Goal: Transaction & Acquisition: Purchase product/service

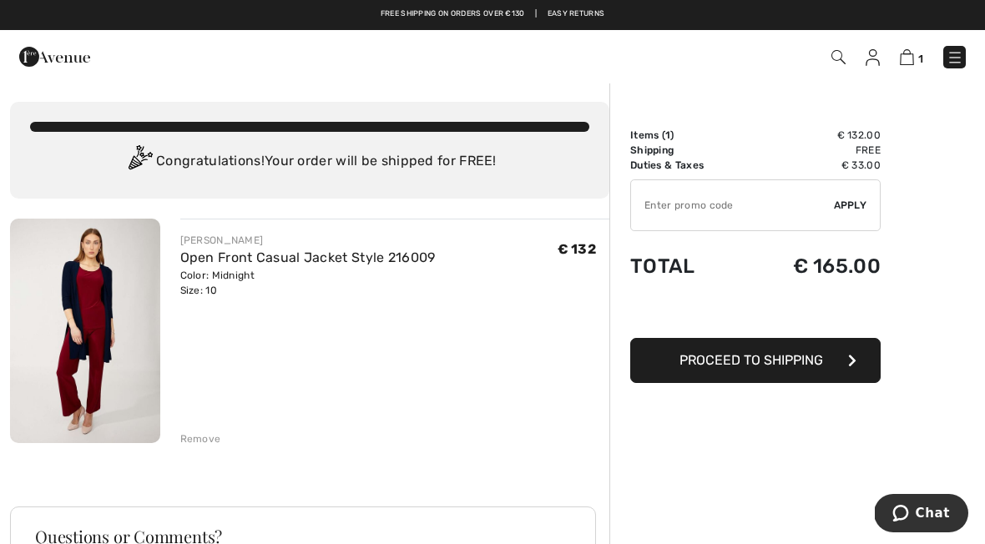
click at [193, 436] on div "Remove" at bounding box center [200, 439] width 41 height 15
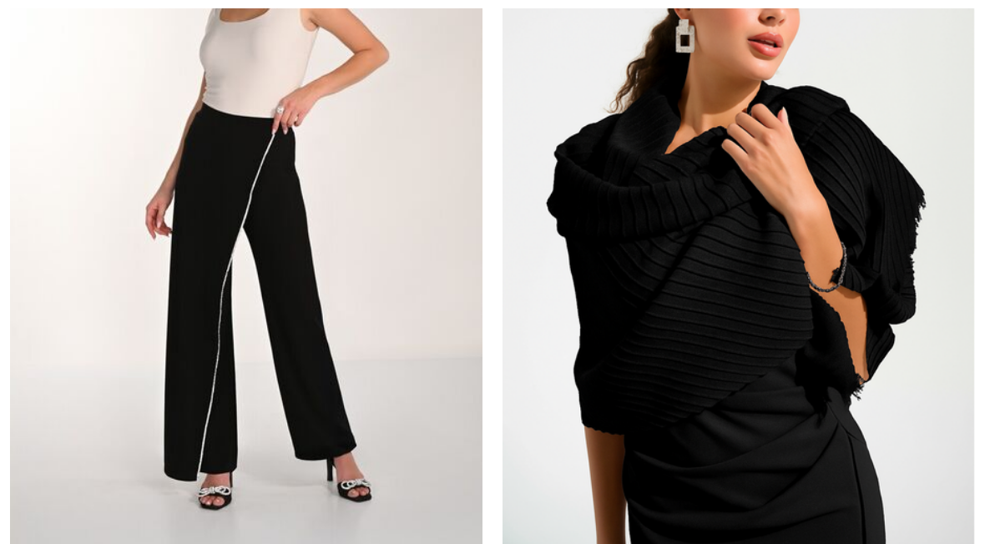
scroll to position [1177, 0]
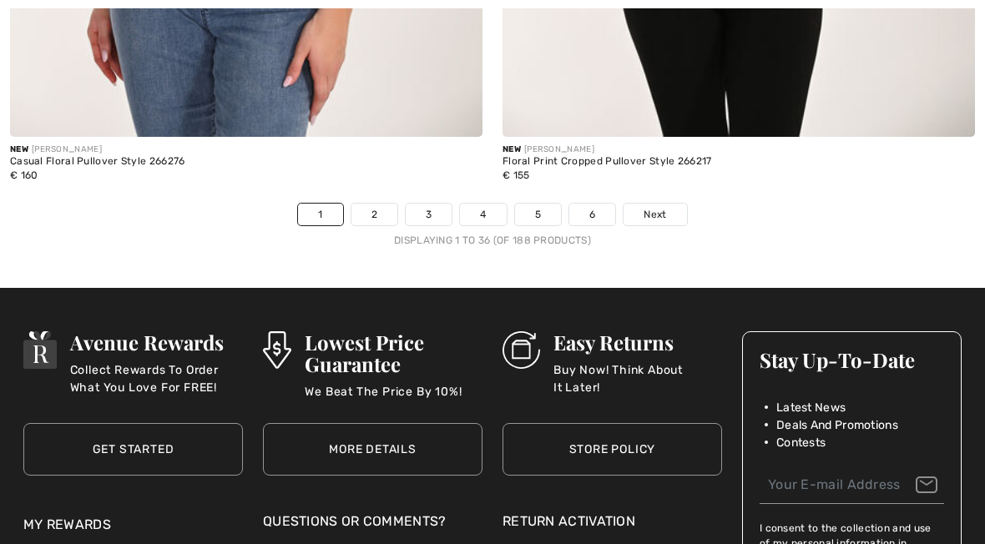
scroll to position [14515, 0]
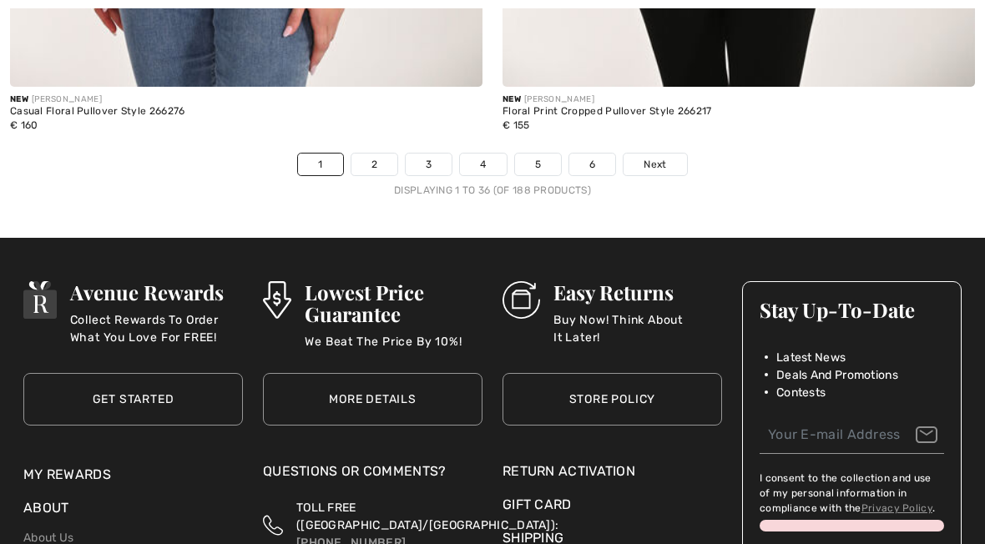
click at [654, 157] on span "Next" at bounding box center [655, 164] width 23 height 15
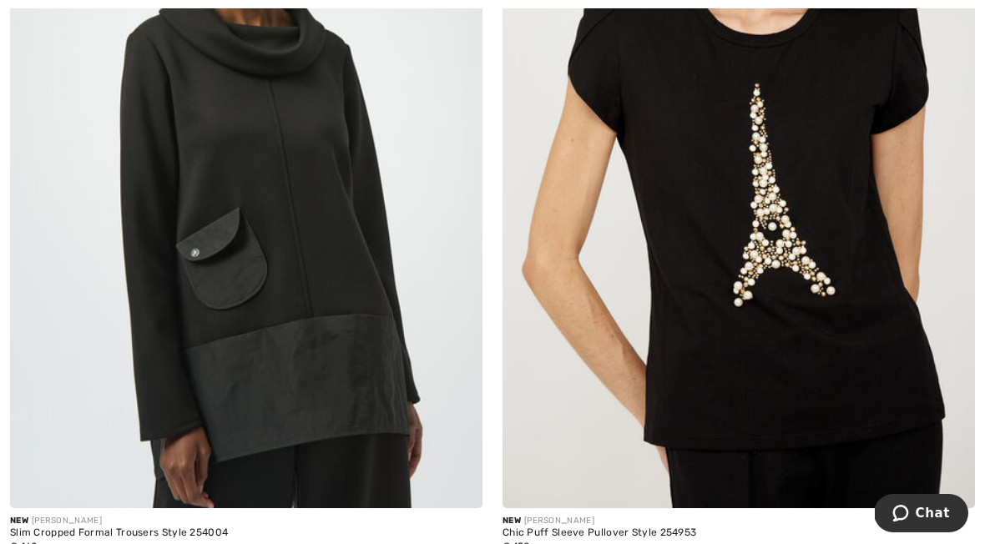
scroll to position [6070, 0]
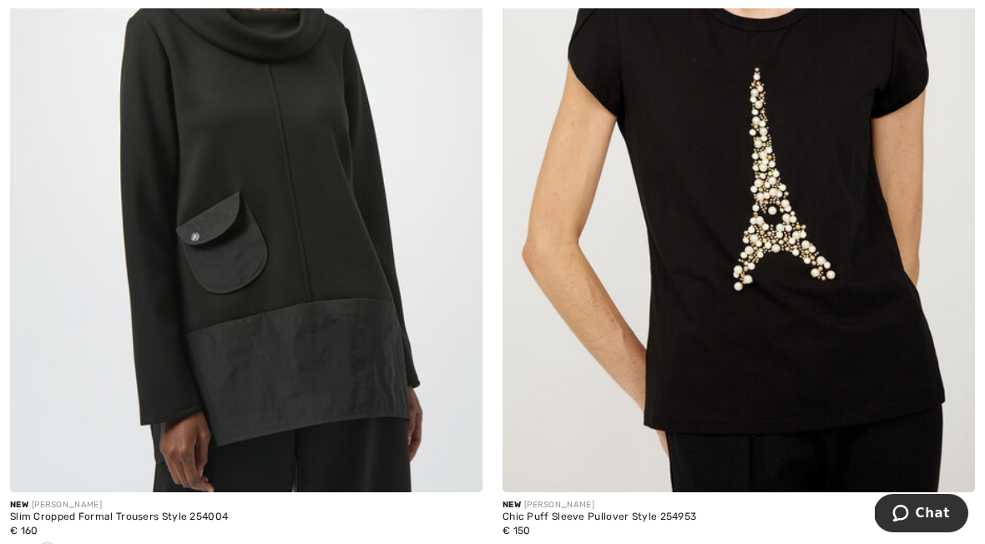
click at [840, 378] on img at bounding box center [739, 138] width 473 height 709
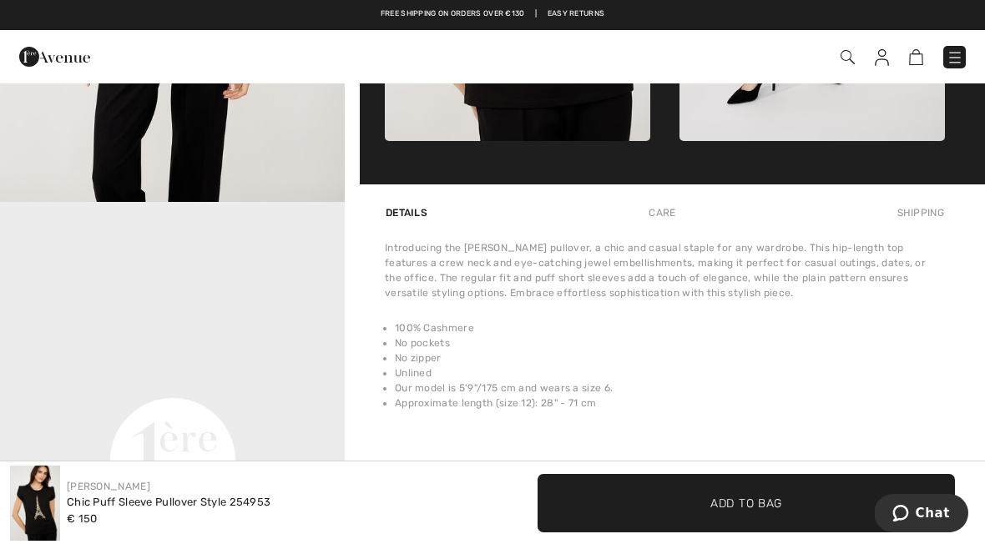
scroll to position [908, 0]
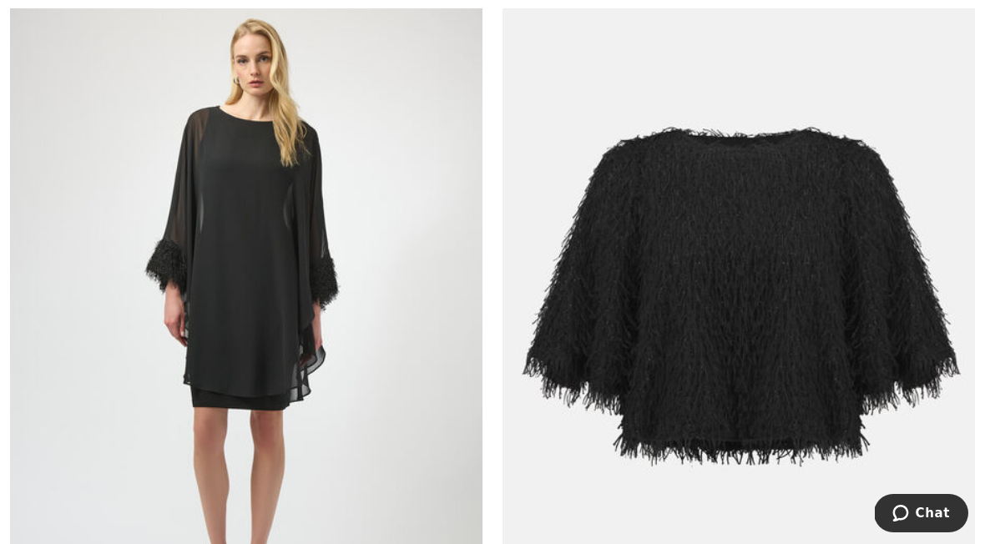
scroll to position [7612, 0]
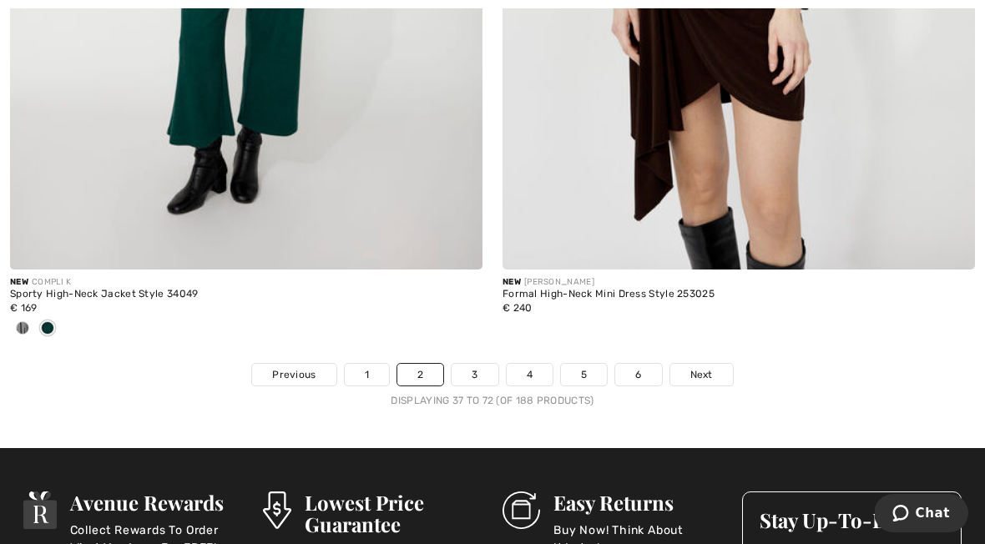
scroll to position [14393, 0]
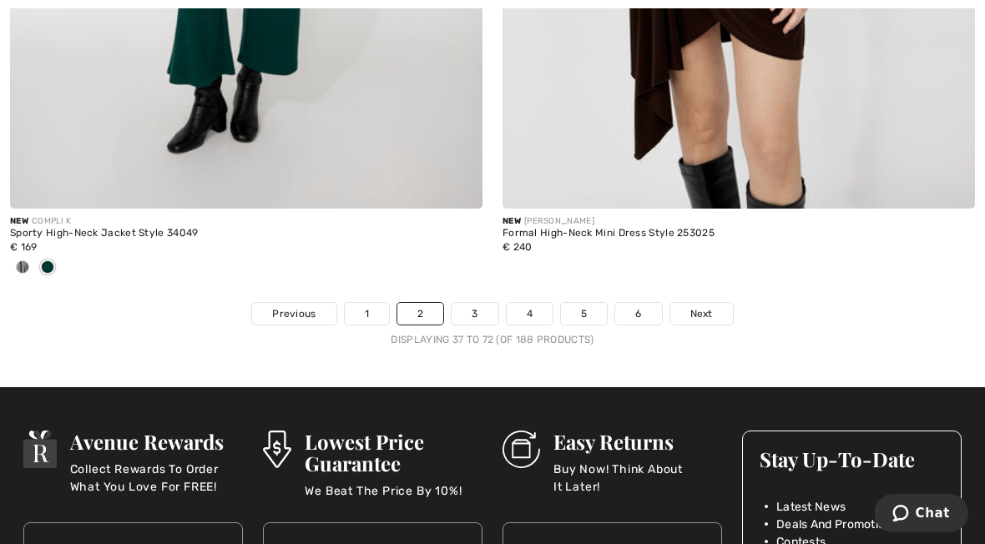
click at [696, 306] on span "Next" at bounding box center [702, 313] width 23 height 15
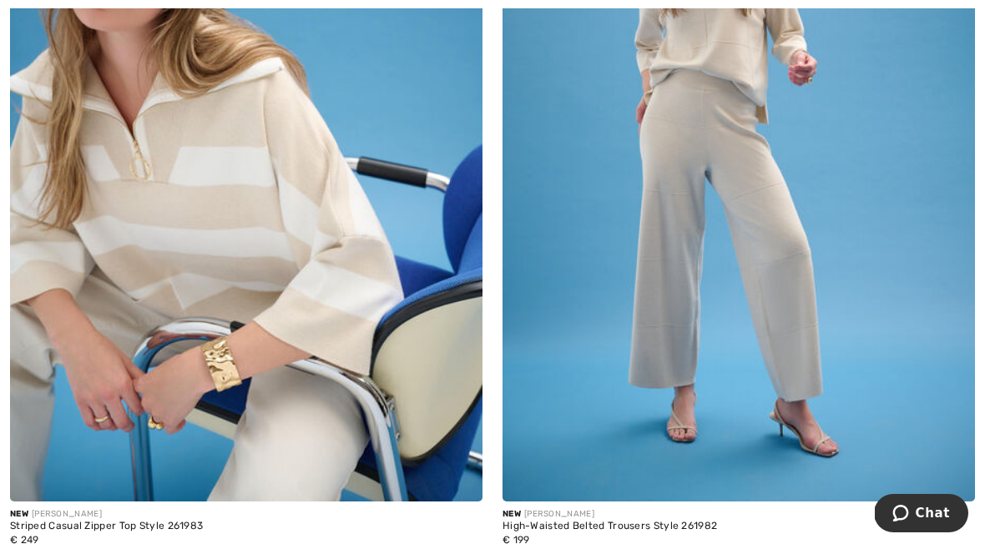
scroll to position [11009, 0]
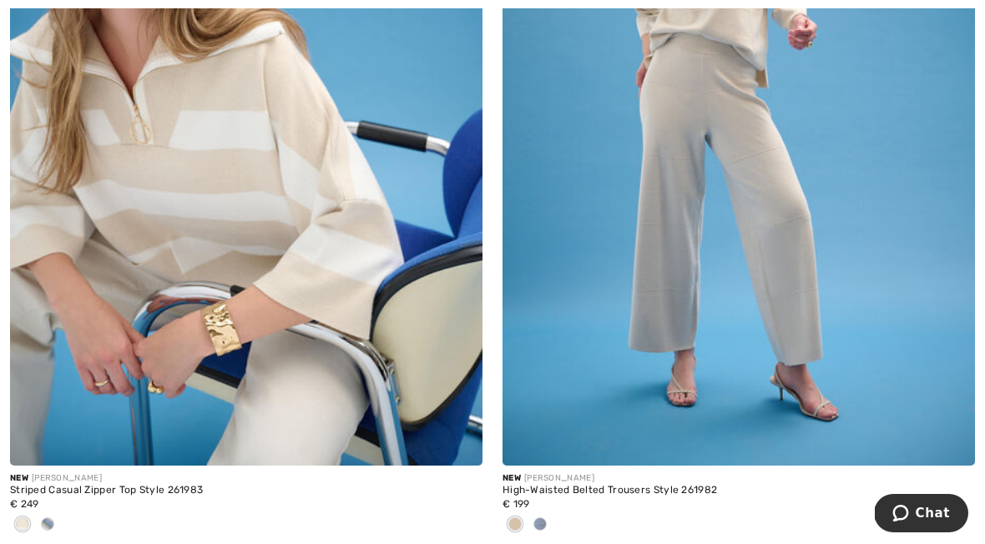
click at [43, 522] on span at bounding box center [47, 524] width 13 height 13
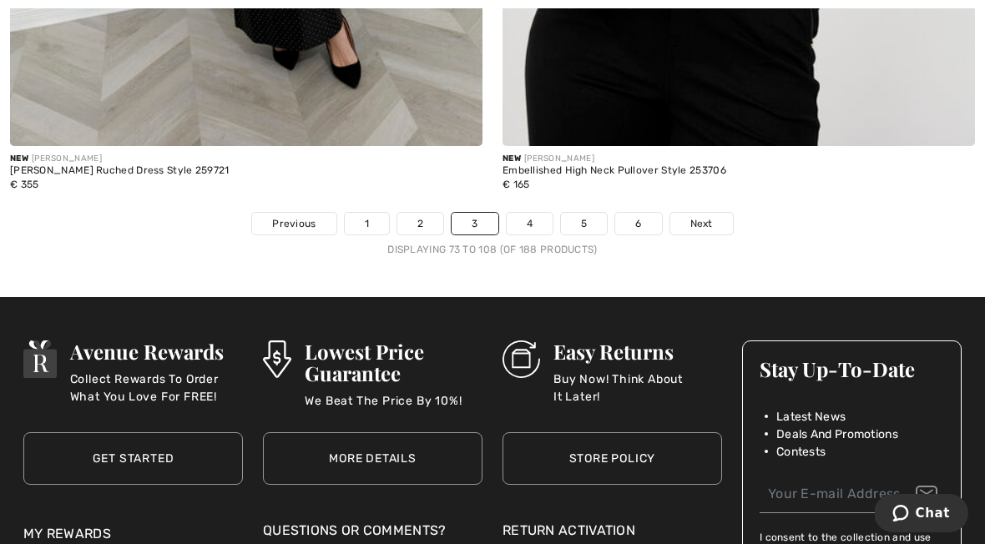
scroll to position [14563, 0]
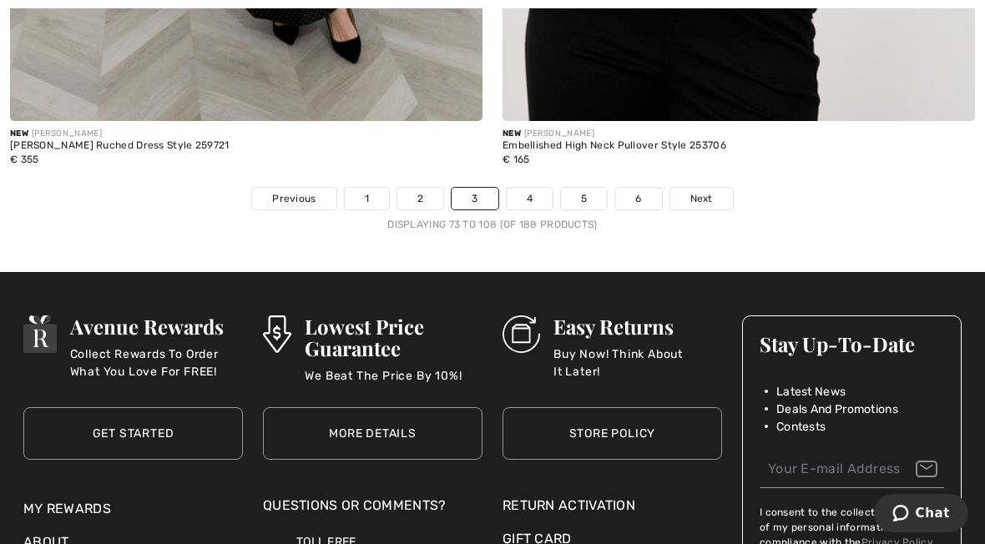
click at [703, 191] on span "Next" at bounding box center [702, 198] width 23 height 15
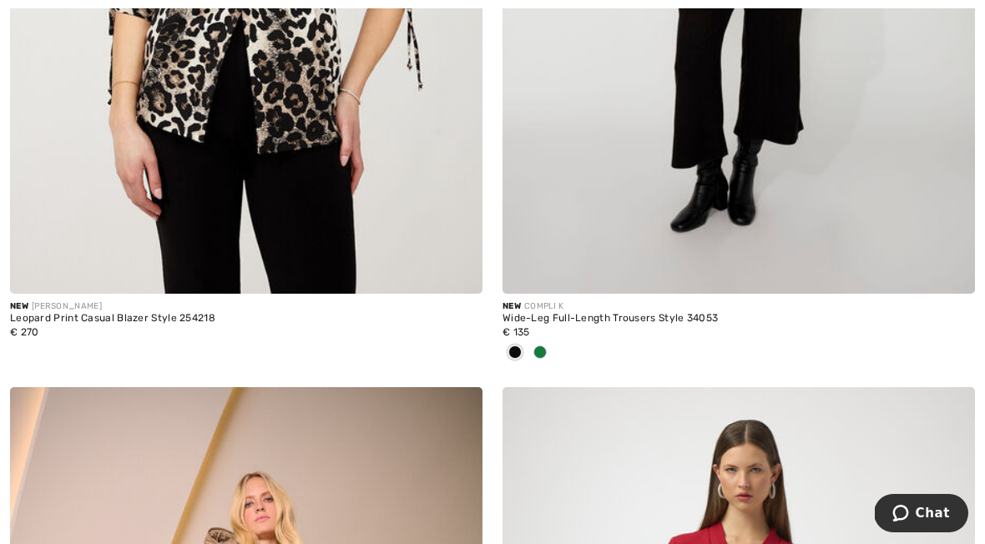
scroll to position [1444, 0]
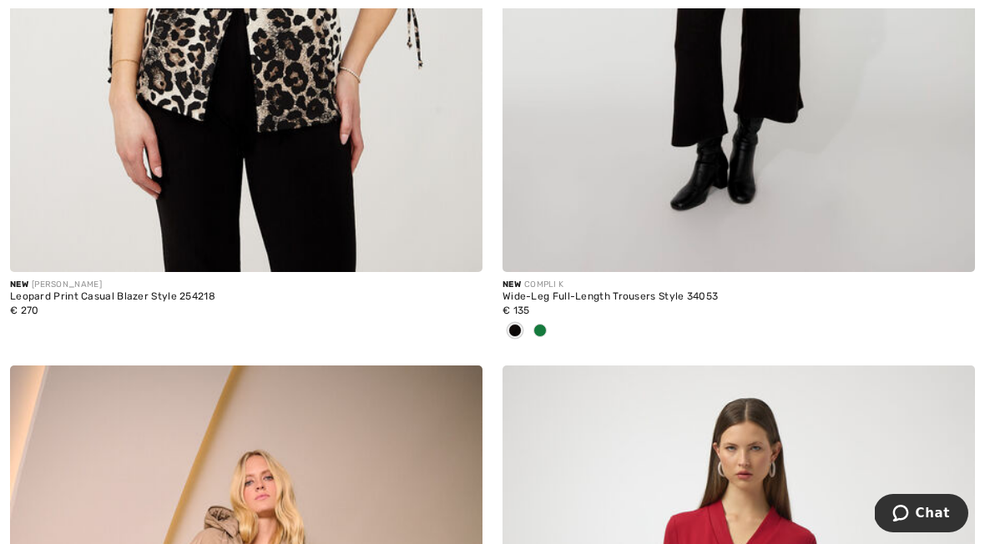
click at [549, 332] on div at bounding box center [540, 332] width 25 height 28
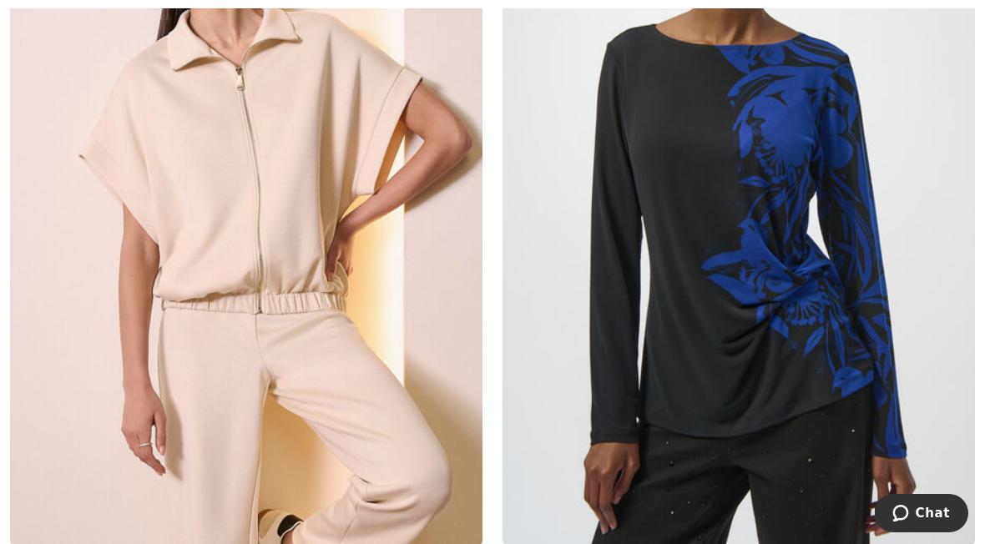
scroll to position [5355, 0]
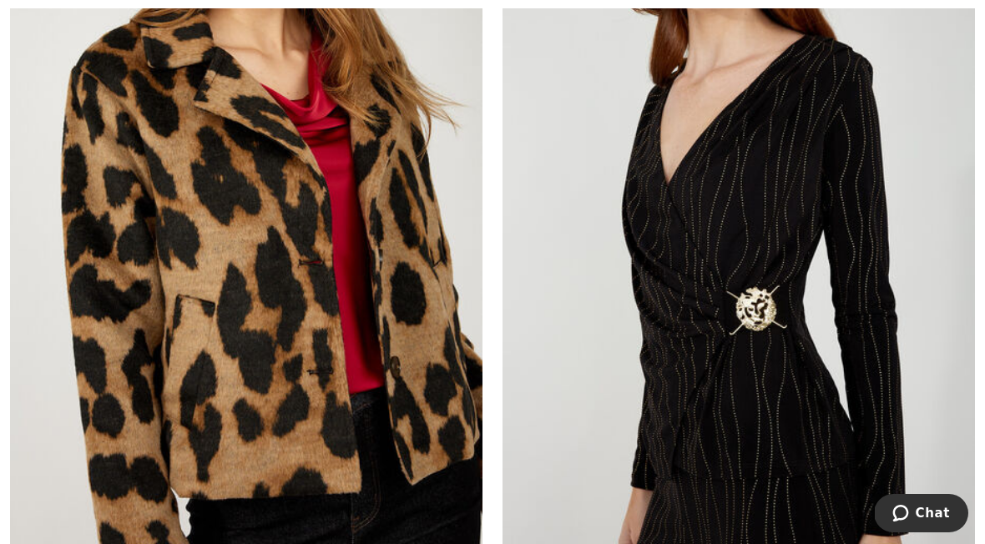
scroll to position [8557, 0]
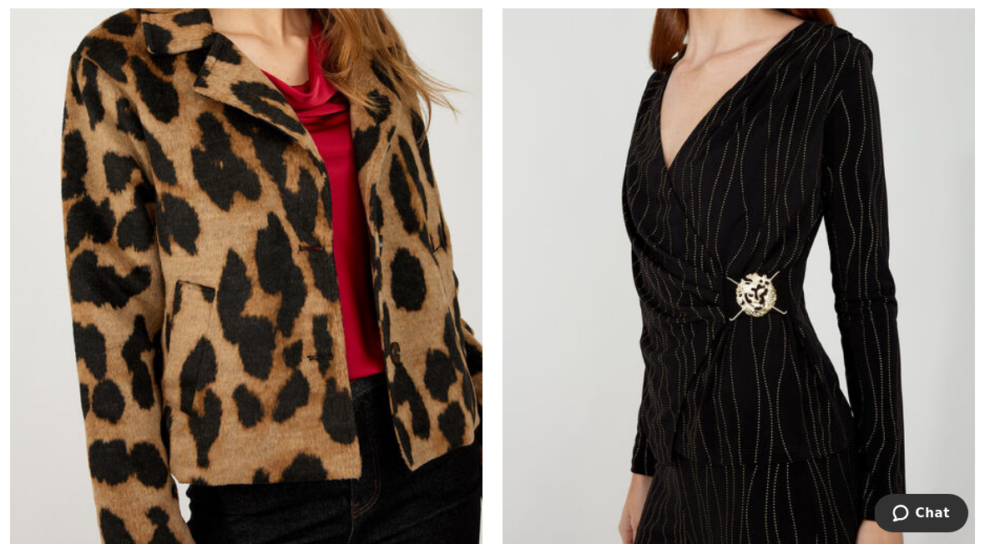
click at [177, 401] on img at bounding box center [246, 195] width 473 height 709
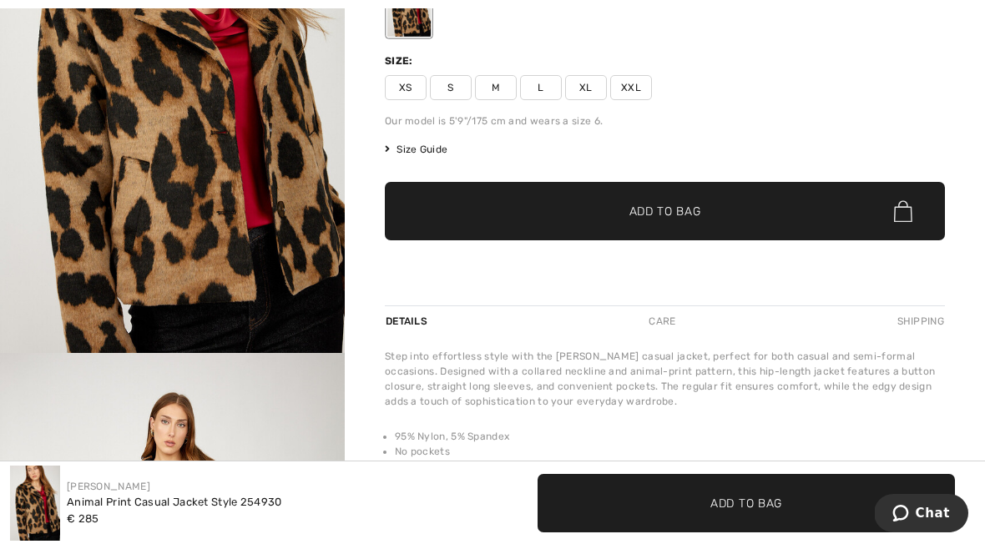
scroll to position [380, 0]
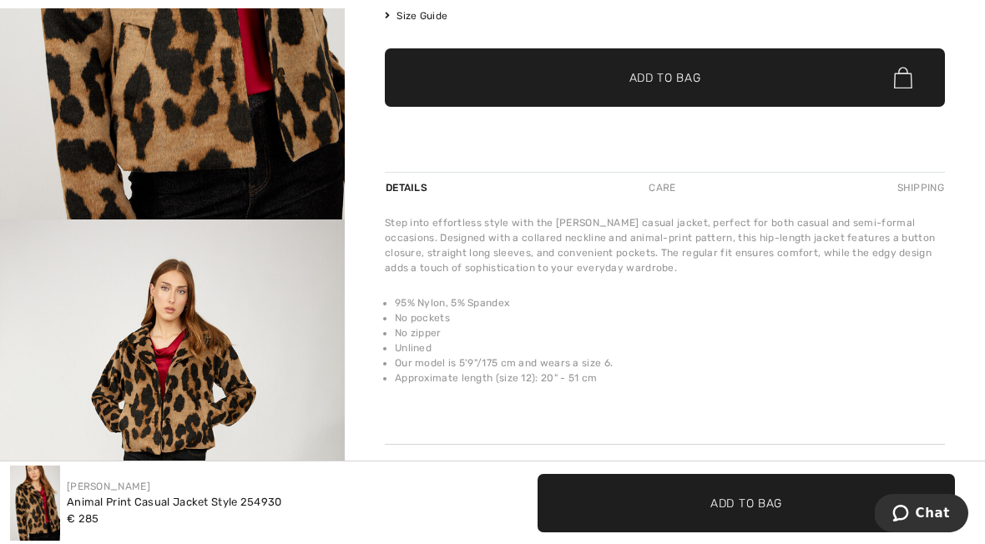
click at [151, 370] on img "2 / 4" at bounding box center [172, 479] width 345 height 518
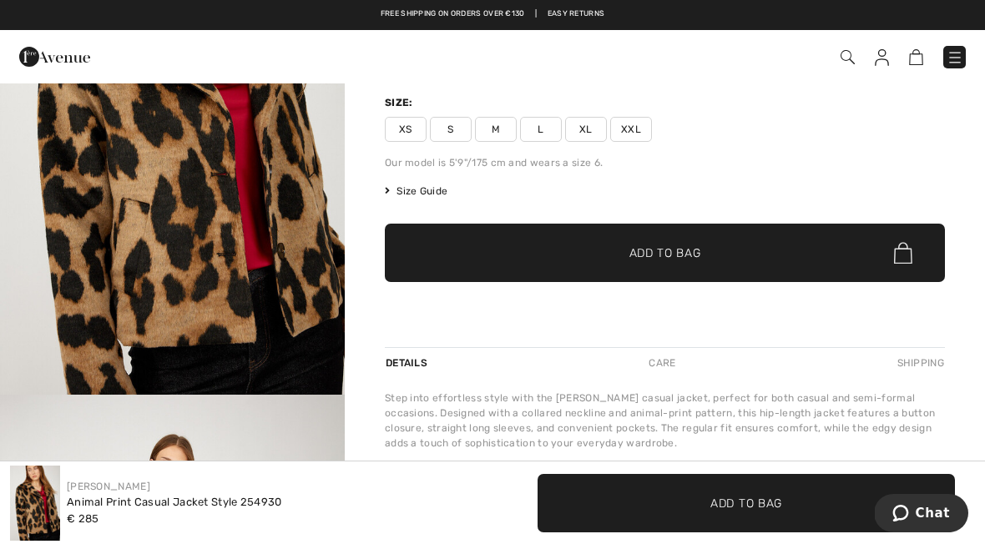
scroll to position [193, 0]
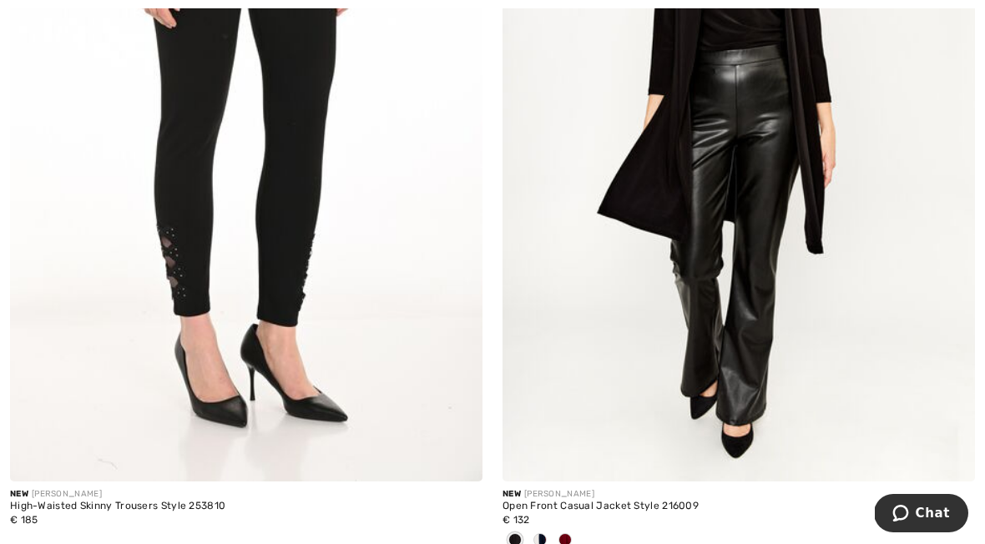
scroll to position [11124, 0]
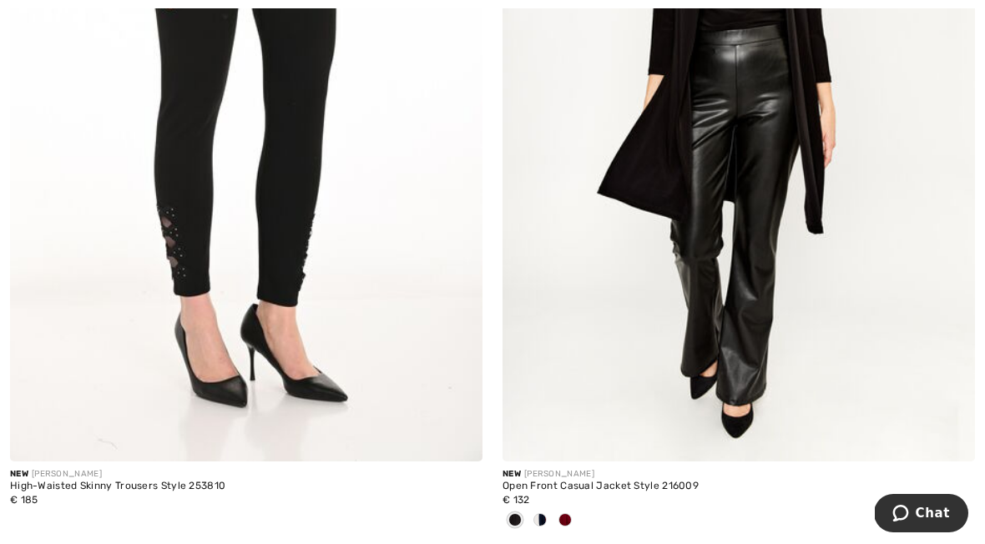
click at [578, 508] on div at bounding box center [739, 522] width 473 height 28
click at [578, 517] on div at bounding box center [739, 522] width 473 height 28
click at [575, 519] on div at bounding box center [565, 522] width 25 height 28
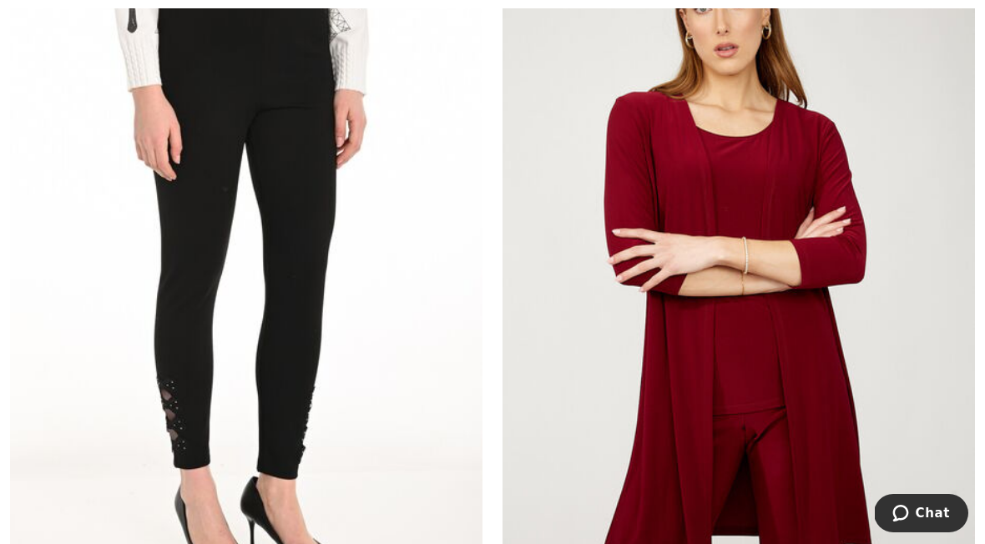
scroll to position [11051, 0]
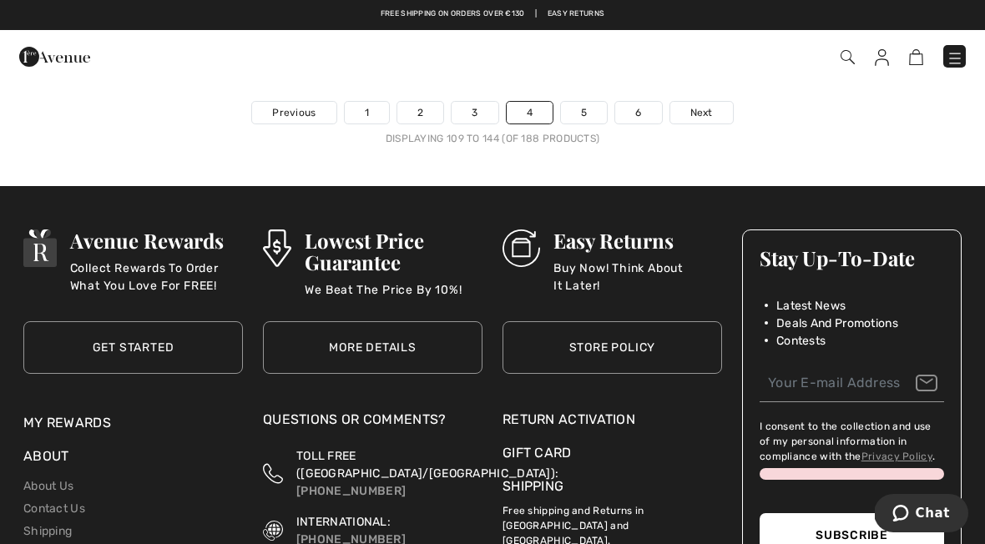
scroll to position [14705, 0]
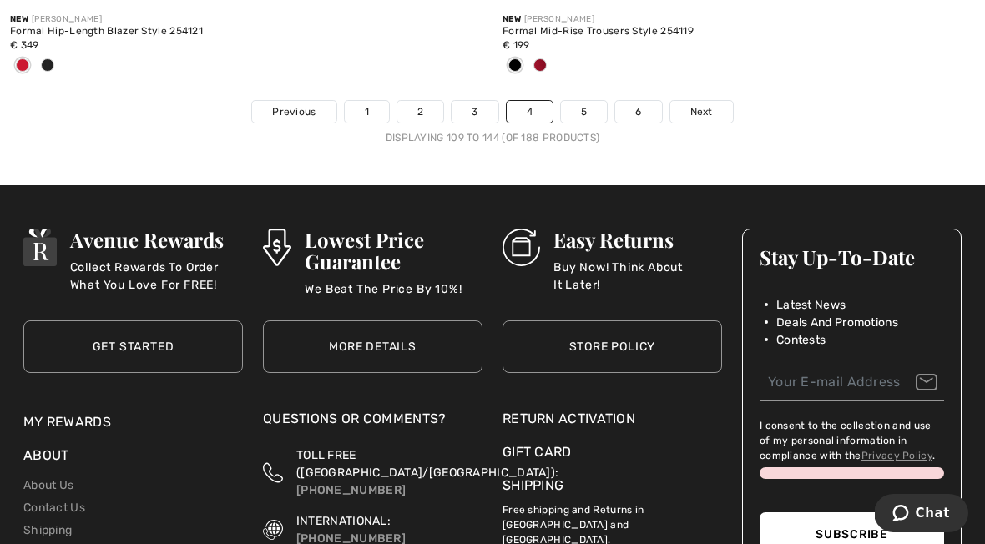
click at [701, 104] on span "Next" at bounding box center [702, 111] width 23 height 15
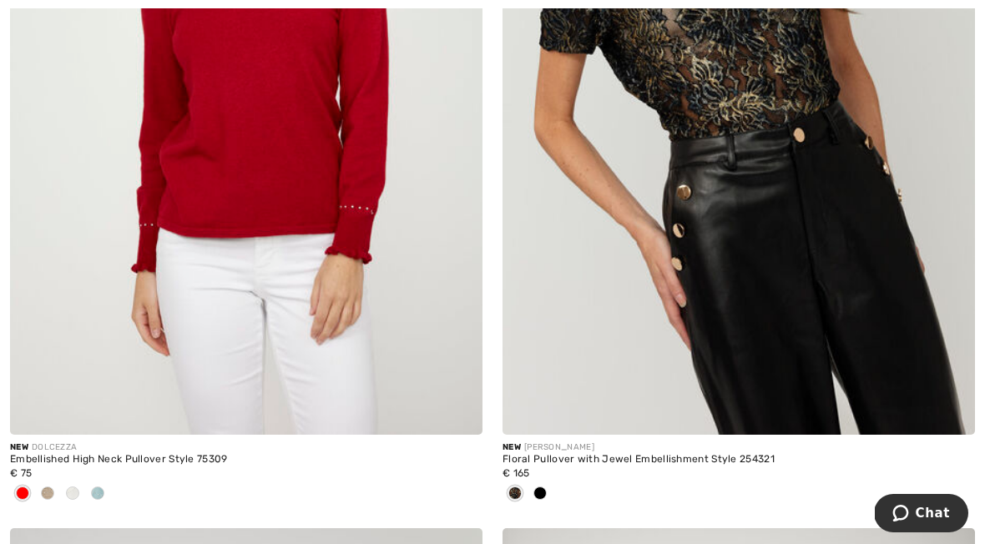
scroll to position [8629, 0]
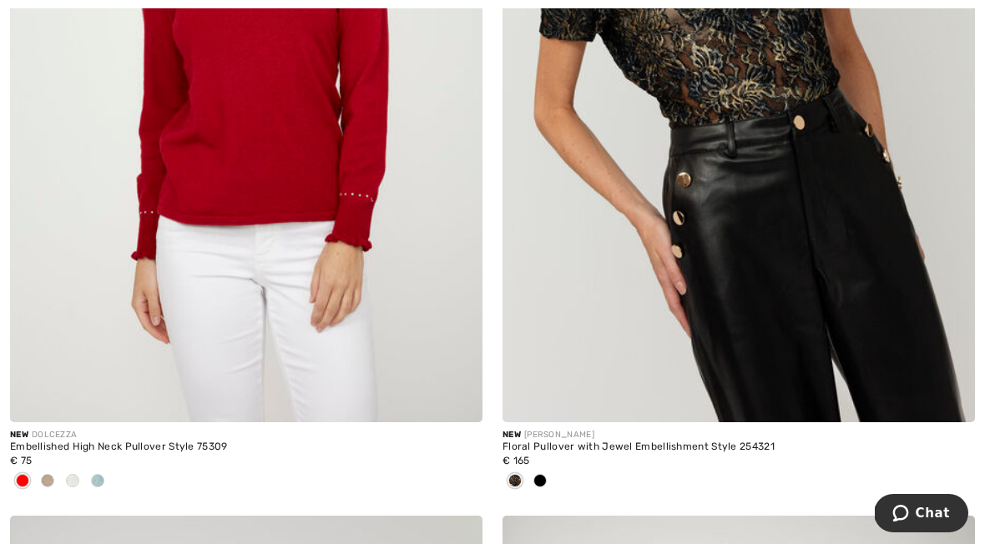
click at [44, 478] on span at bounding box center [47, 480] width 13 height 13
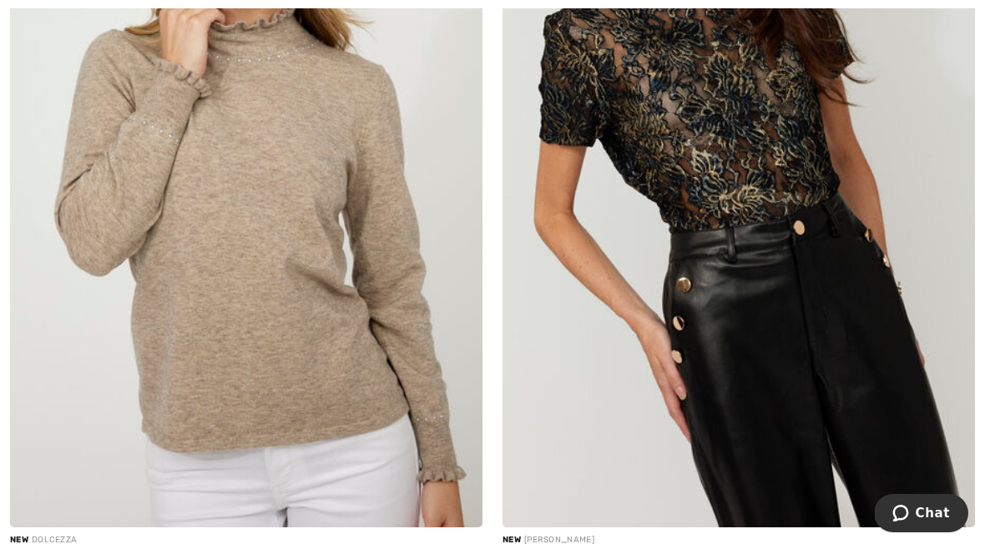
scroll to position [8596, 0]
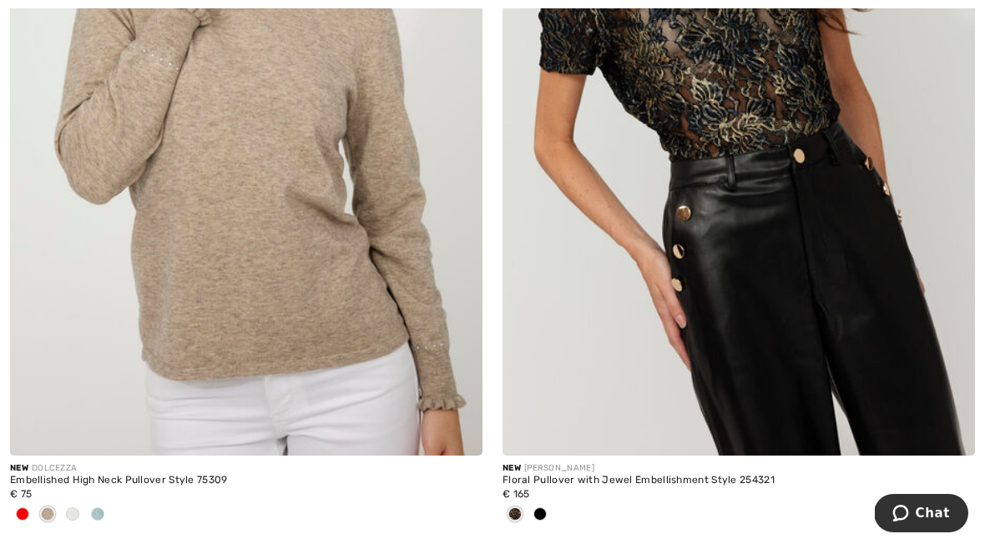
click at [72, 508] on span at bounding box center [72, 514] width 13 height 13
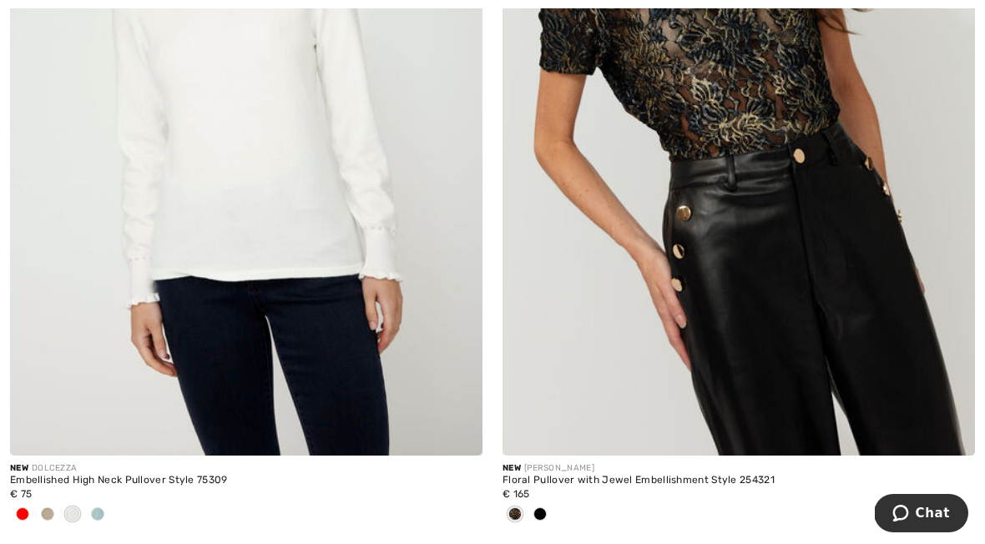
click at [100, 508] on span at bounding box center [97, 514] width 13 height 13
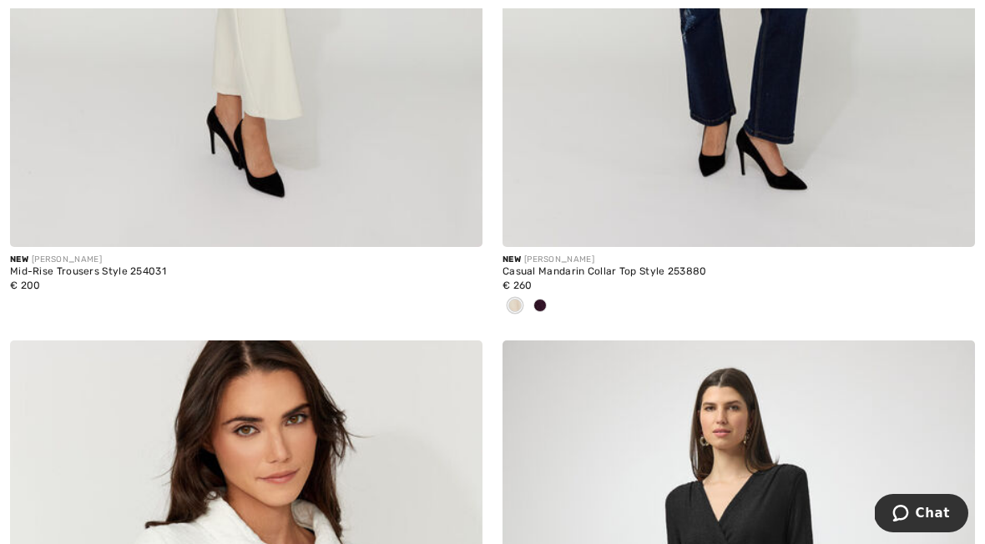
scroll to position [13666, 0]
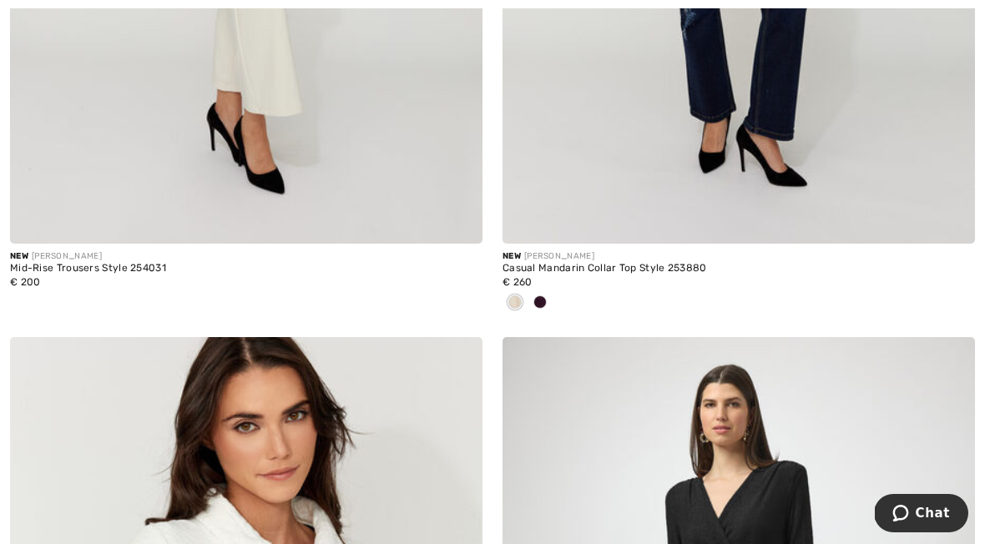
click at [546, 296] on div at bounding box center [540, 304] width 25 height 28
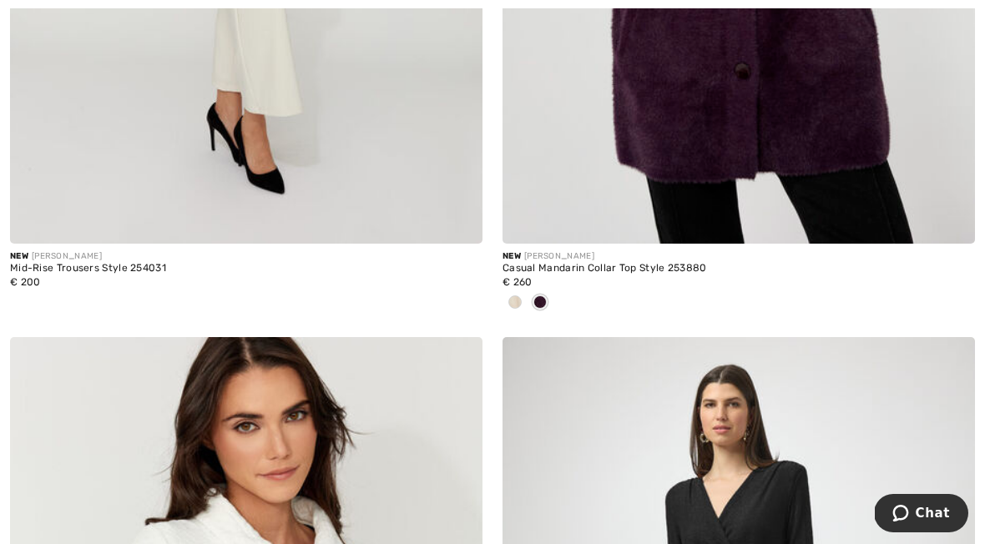
click at [552, 291] on div at bounding box center [540, 304] width 25 height 28
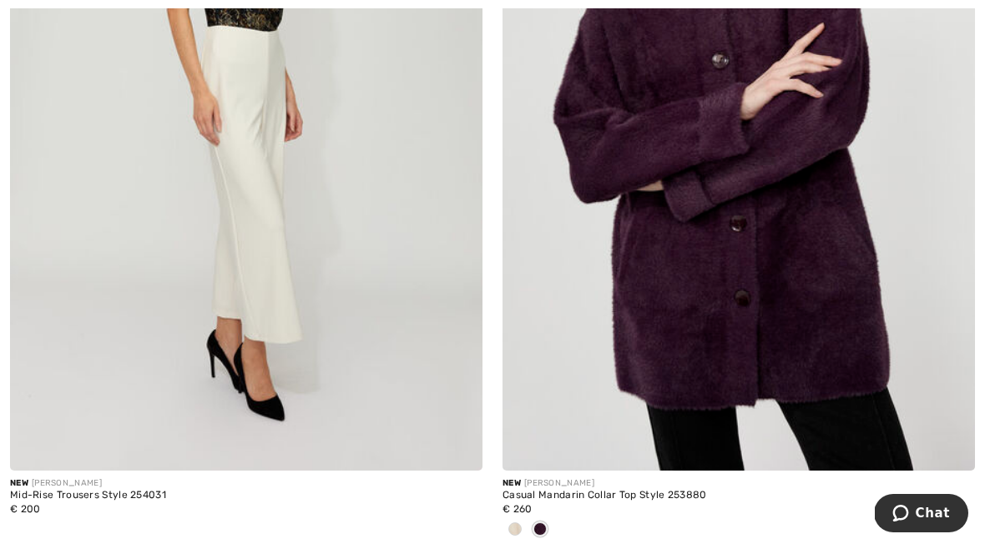
scroll to position [13501, 0]
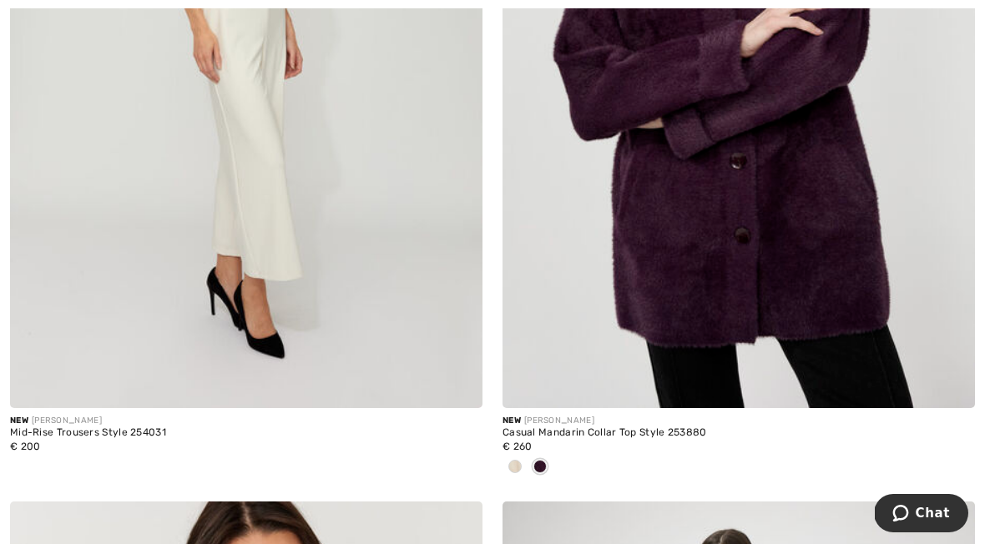
click at [764, 248] on img at bounding box center [739, 53] width 473 height 709
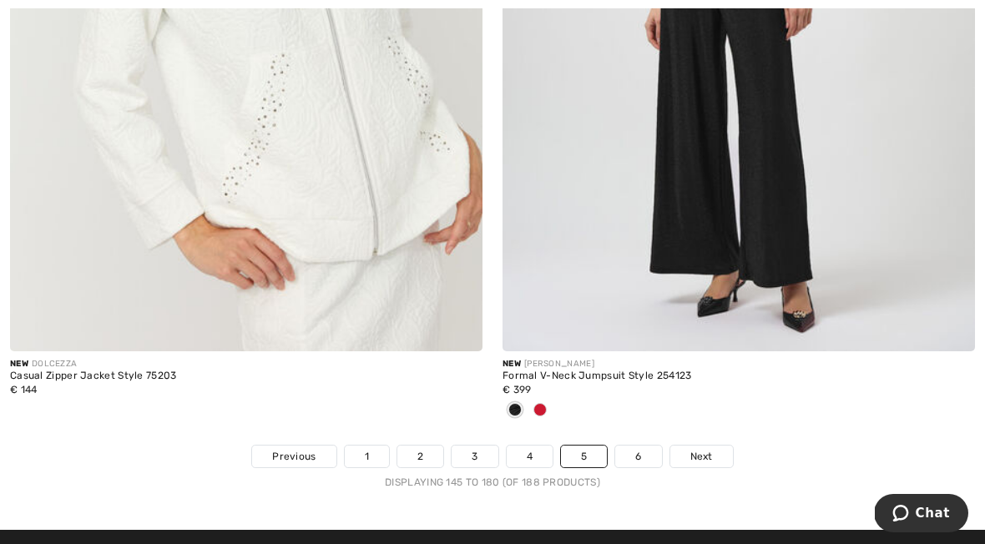
scroll to position [14373, 0]
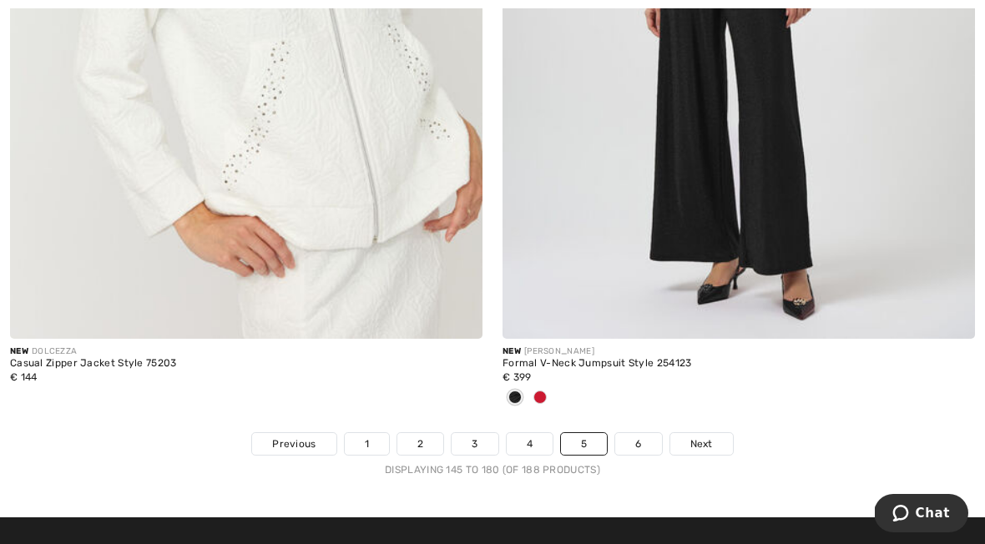
click at [701, 437] on span "Next" at bounding box center [702, 444] width 23 height 15
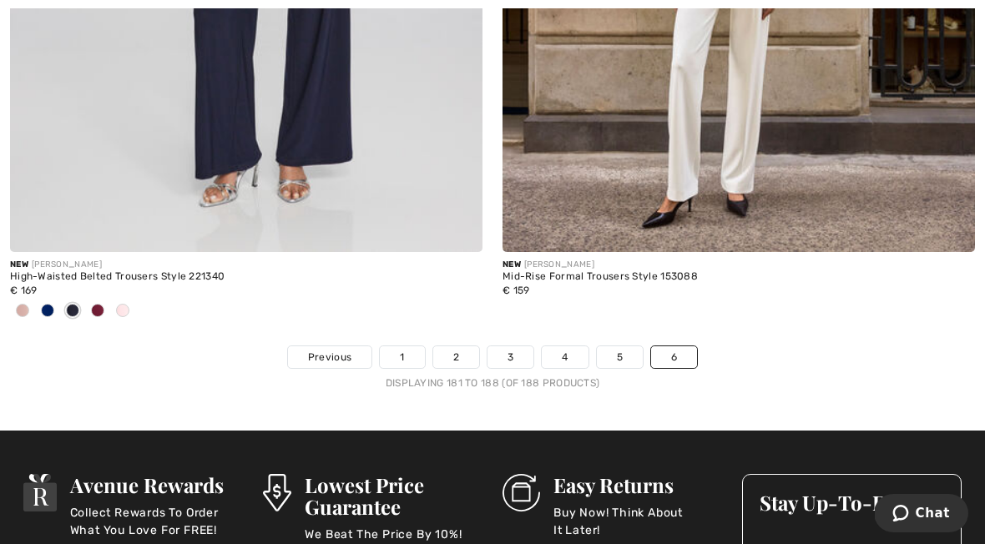
scroll to position [3091, 0]
